Goal: Navigation & Orientation: Find specific page/section

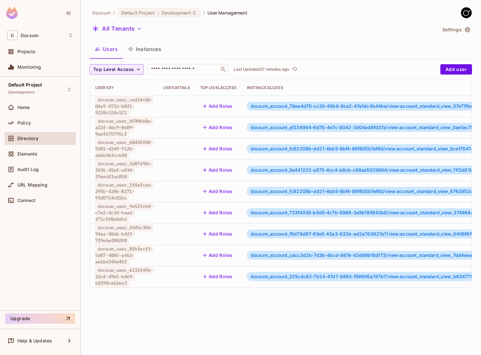
click at [204, 323] on div "Docsum / Default Project : Development / User Management All Tenants Settings U…" at bounding box center [281, 177] width 400 height 355
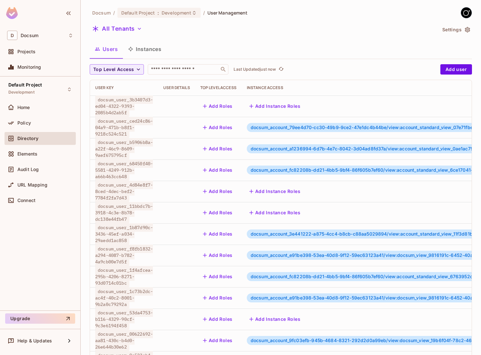
click at [155, 50] on button "Instances" at bounding box center [145, 49] width 44 height 16
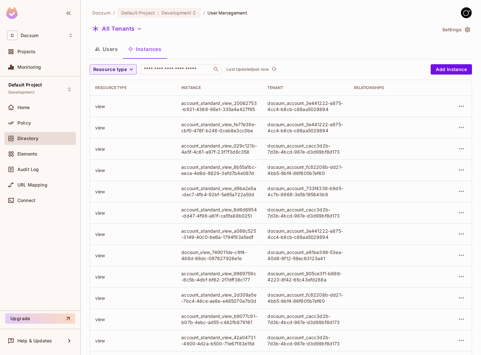
click at [112, 50] on button "Users" at bounding box center [106, 49] width 33 height 16
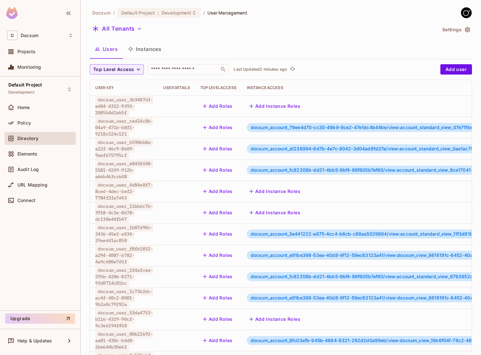
click at [149, 46] on button "Instances" at bounding box center [145, 49] width 44 height 16
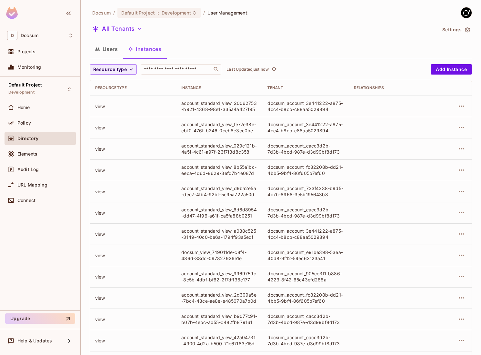
click at [109, 50] on button "Users" at bounding box center [106, 49] width 33 height 16
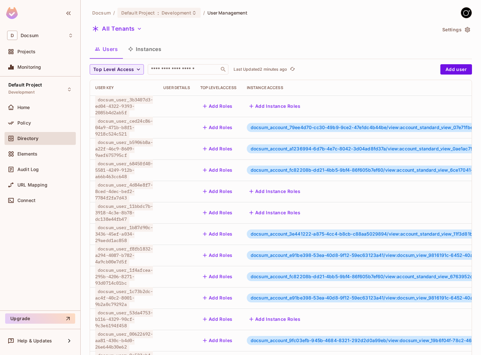
click at [467, 30] on icon "button" at bounding box center [467, 29] width 5 height 5
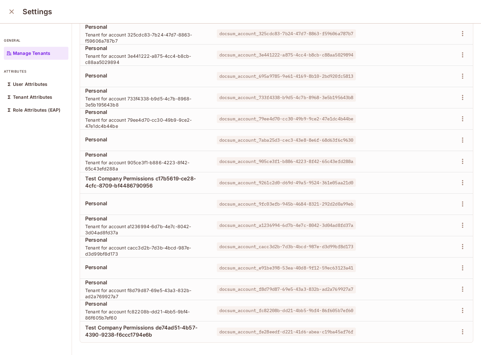
scroll to position [1, 0]
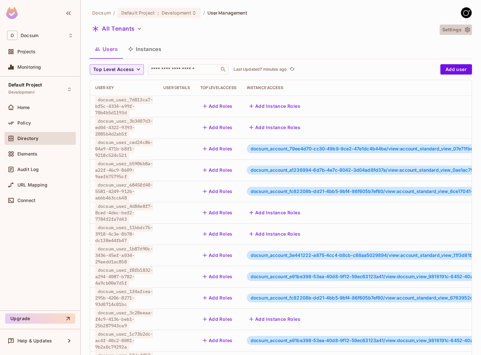
click at [466, 27] on icon "button" at bounding box center [467, 29] width 6 height 6
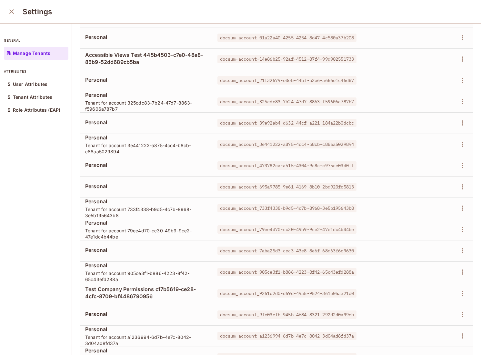
scroll to position [167, 0]
